Goal: Task Accomplishment & Management: Manage account settings

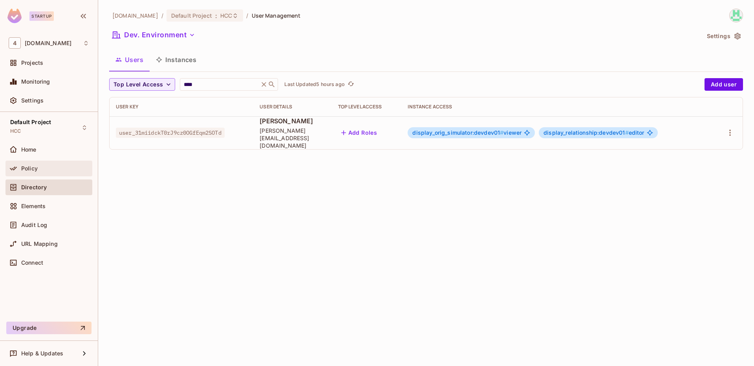
click at [40, 169] on div "Policy" at bounding box center [55, 168] width 68 height 6
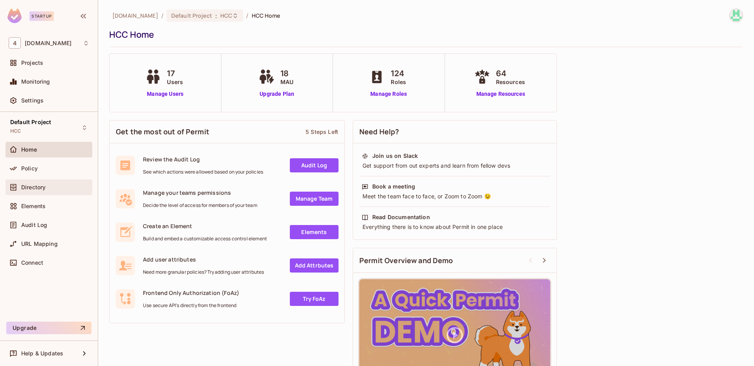
click at [52, 186] on div "Directory" at bounding box center [55, 187] width 68 height 6
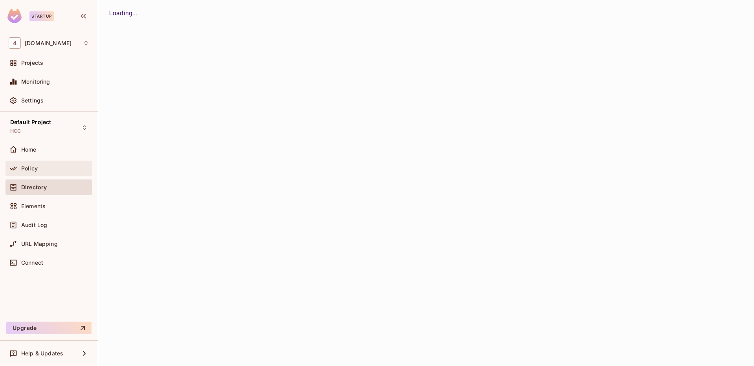
click at [53, 168] on div "Policy" at bounding box center [55, 168] width 68 height 6
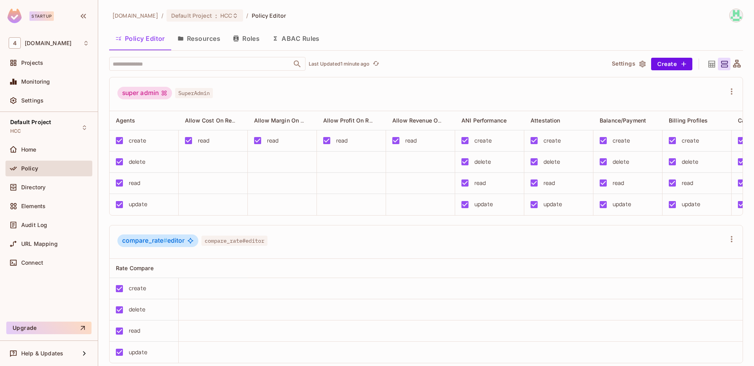
click at [256, 35] on button "Roles" at bounding box center [246, 39] width 39 height 20
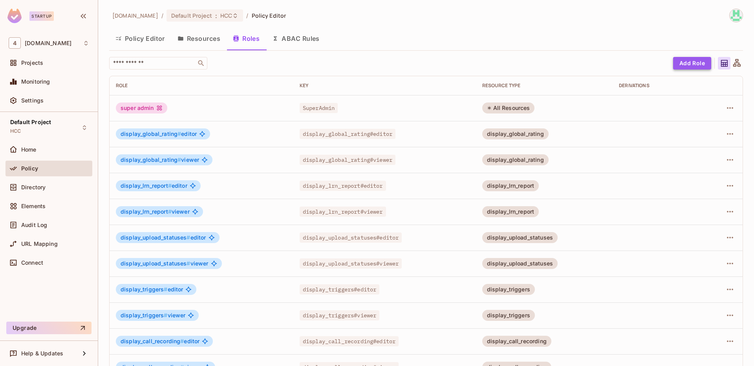
click at [697, 66] on button "Add Role" at bounding box center [692, 63] width 38 height 13
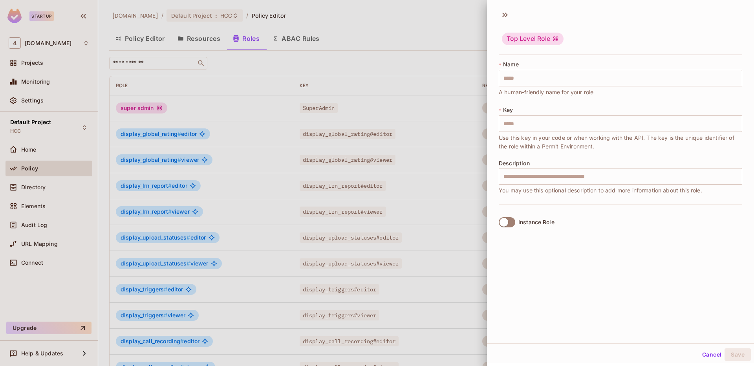
click at [578, 32] on div "Top Level Role" at bounding box center [621, 39] width 244 height 31
click at [544, 81] on input "text" at bounding box center [621, 78] width 244 height 17
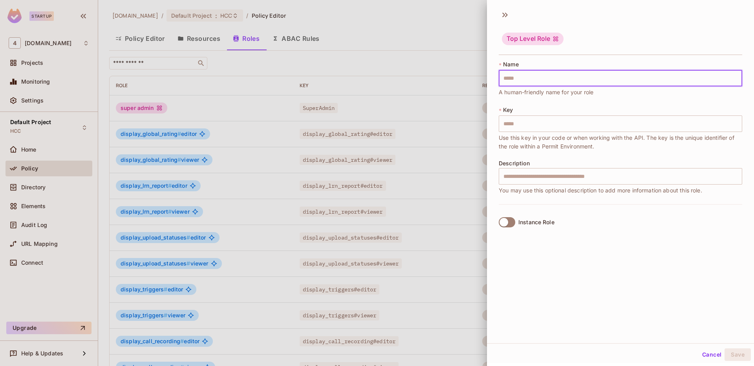
click at [622, 44] on div "Top Level Role" at bounding box center [621, 39] width 244 height 31
click at [557, 125] on input "text" at bounding box center [621, 124] width 244 height 17
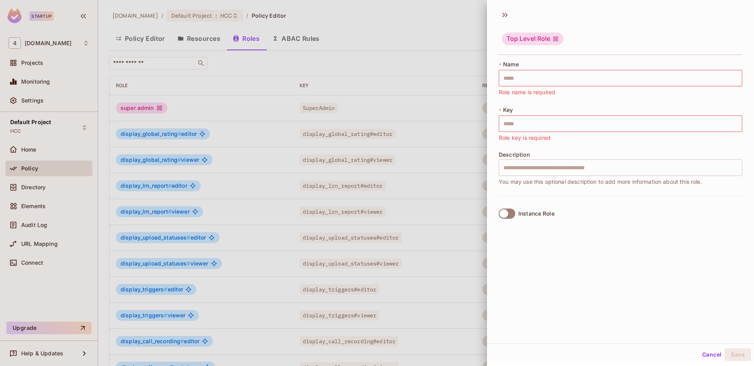
click at [534, 251] on div "Top Level Role * Name ​ Role name is required * Key ​ Role key is required Desc…" at bounding box center [620, 175] width 267 height 338
click at [642, 40] on div "Top Level Role" at bounding box center [621, 39] width 244 height 31
click at [708, 356] on button "Cancel" at bounding box center [712, 355] width 26 height 13
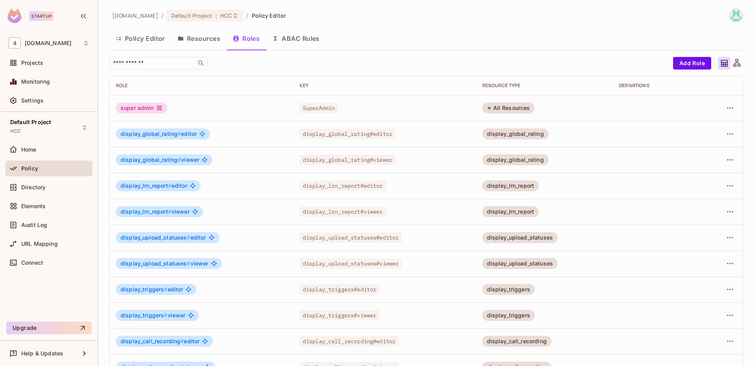
click at [508, 37] on div "Policy Editor Resources Roles ABAC Rules" at bounding box center [426, 39] width 634 height 20
click at [512, 107] on div "All Resources" at bounding box center [509, 108] width 53 height 11
drag, startPoint x: 507, startPoint y: 110, endPoint x: 541, endPoint y: 112, distance: 33.5
click at [541, 112] on td "All Resources" at bounding box center [544, 108] width 137 height 26
click at [496, 107] on div "All Resources" at bounding box center [509, 108] width 53 height 11
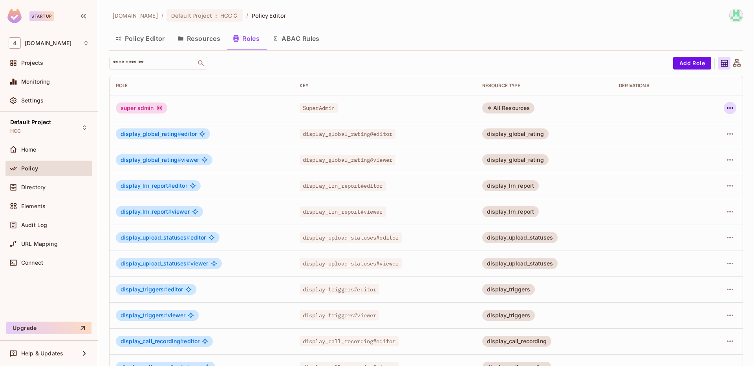
click at [726, 111] on icon "button" at bounding box center [730, 107] width 9 height 9
click at [695, 128] on div "Edit Role" at bounding box center [690, 126] width 24 height 8
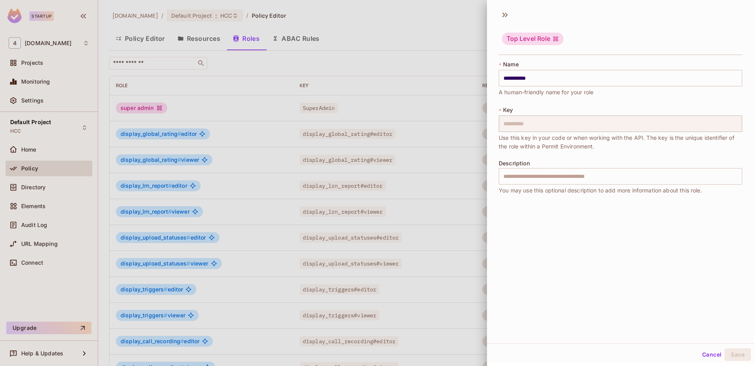
scroll to position [1, 0]
click at [701, 351] on button "Cancel" at bounding box center [712, 353] width 26 height 13
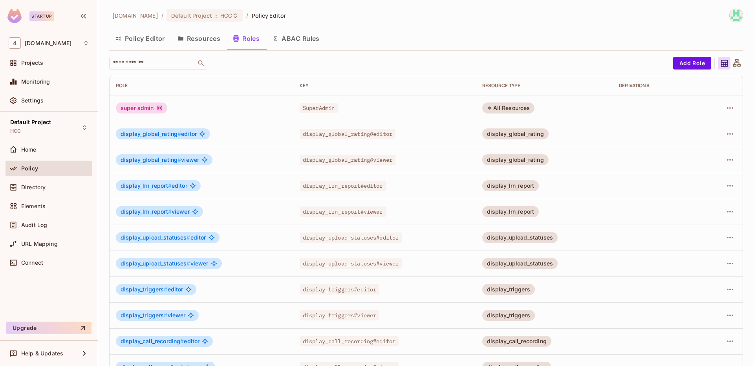
click at [670, 243] on td at bounding box center [658, 238] width 91 height 26
